Goal: Information Seeking & Learning: Learn about a topic

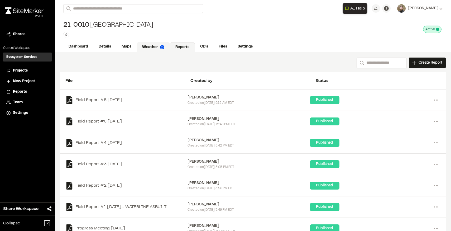
click at [149, 44] on link "Weather" at bounding box center [153, 47] width 33 height 10
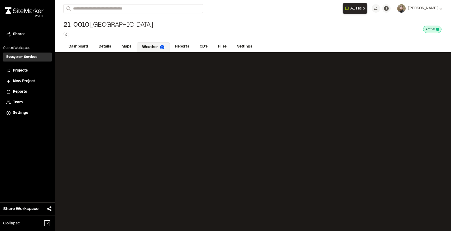
click at [22, 70] on span "Projects" at bounding box center [20, 71] width 15 height 6
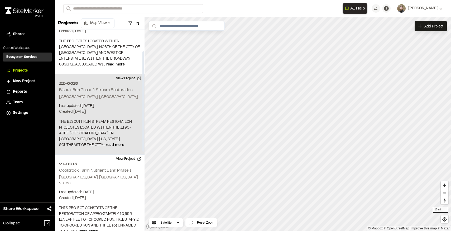
scroll to position [43, 0]
click at [125, 74] on button "View Project" at bounding box center [129, 78] width 32 height 8
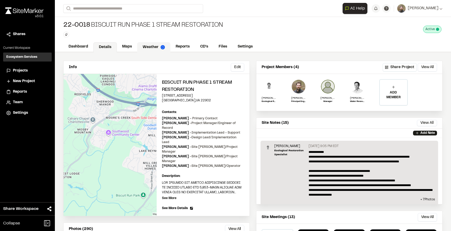
click at [149, 47] on link "Weather" at bounding box center [153, 47] width 33 height 10
